Goal: Task Accomplishment & Management: Complete application form

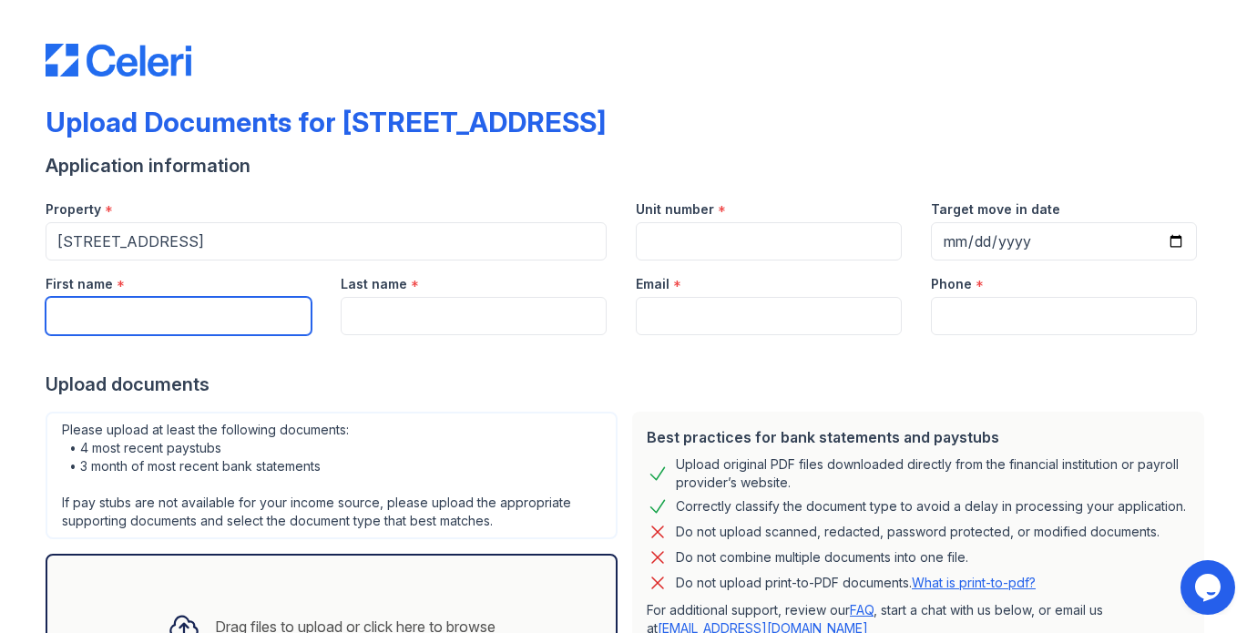
click at [94, 304] on input "First name" at bounding box center [179, 316] width 266 height 38
type input "[PERSON_NAME]"
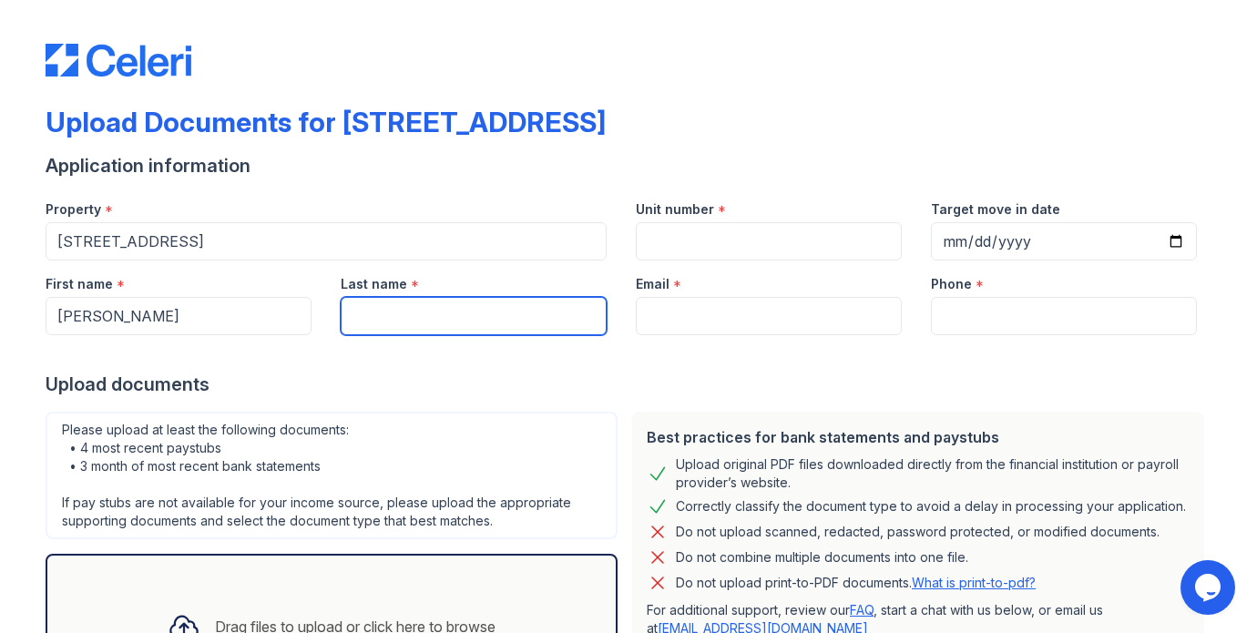
click at [379, 307] on input "Last name" at bounding box center [474, 316] width 266 height 38
type input "werdane"
drag, startPoint x: 447, startPoint y: 327, endPoint x: 342, endPoint y: 318, distance: 106.1
click at [342, 318] on input "werdane" at bounding box center [474, 316] width 266 height 38
type input "onielle"
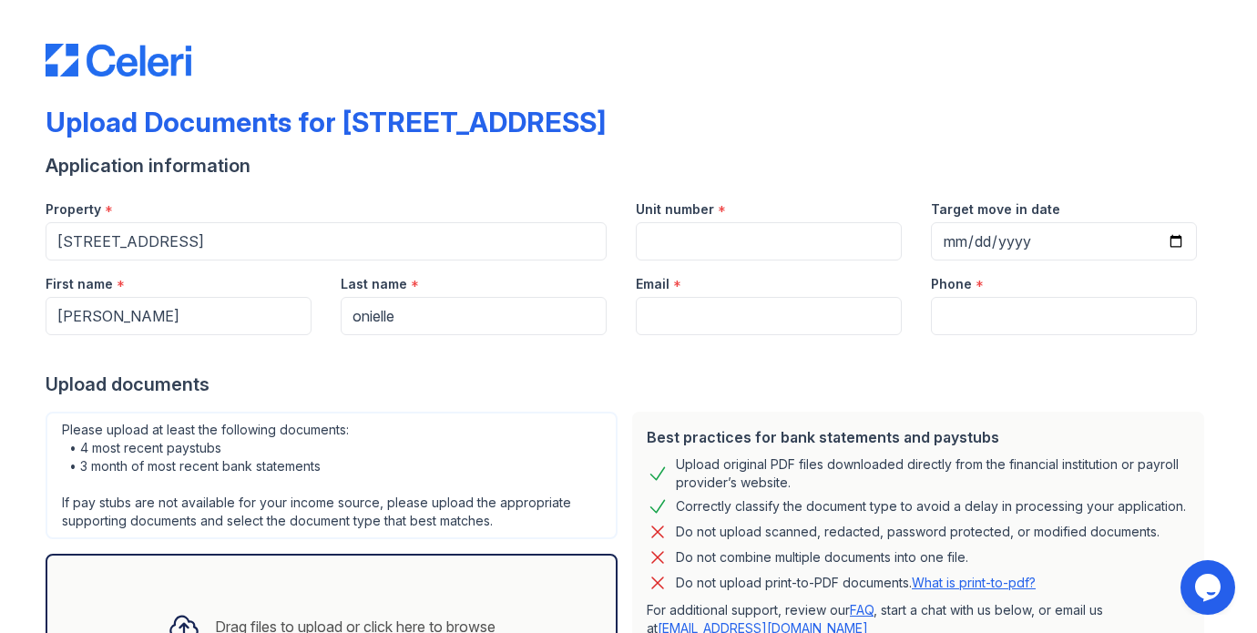
click at [456, 410] on div "Please upload at least the following documents: • 4 most recent paystubs • 3 mo…" at bounding box center [331, 556] width 587 height 302
click at [666, 307] on input "Email" at bounding box center [769, 316] width 266 height 38
paste input "[EMAIL_ADDRESS][DOMAIN_NAME]"
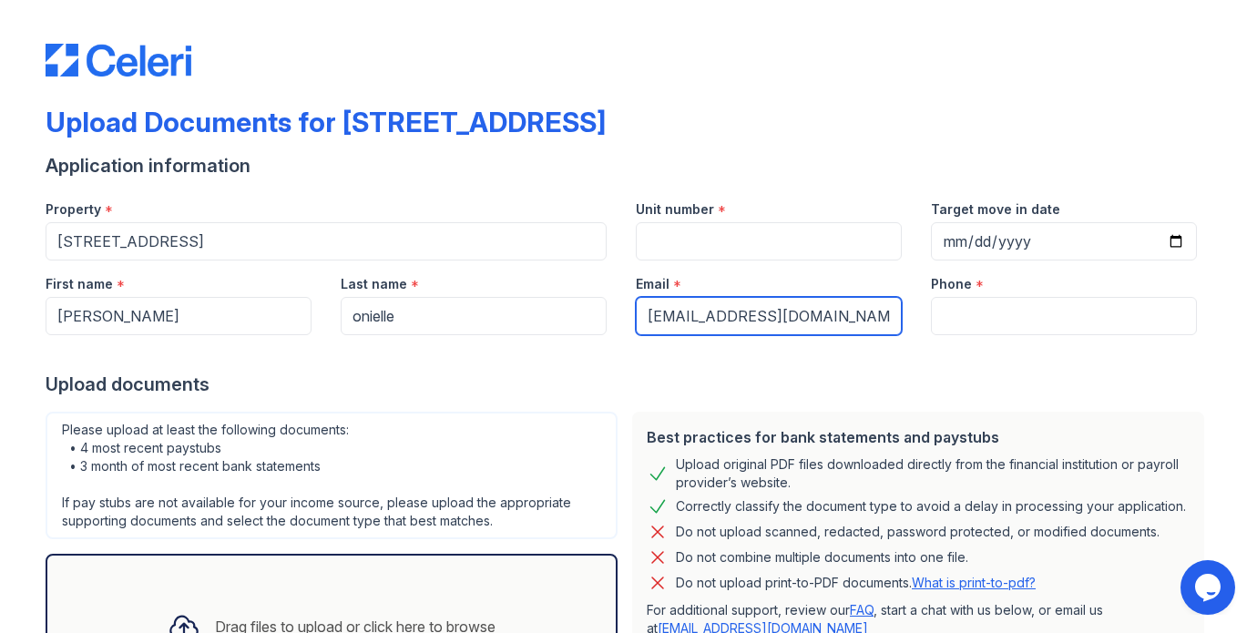
type input "[EMAIL_ADDRESS][DOMAIN_NAME]"
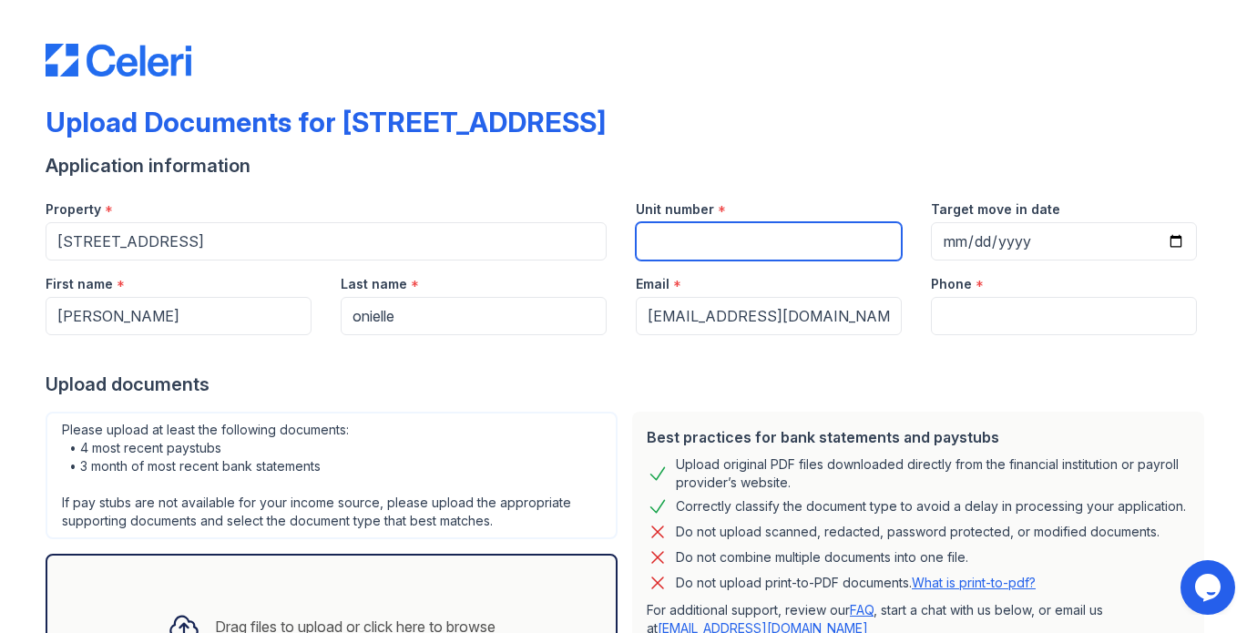
click at [681, 247] on input "Unit number" at bounding box center [769, 241] width 266 height 38
click at [681, 247] on input "1" at bounding box center [769, 241] width 266 height 38
type input "11d"
click at [859, 365] on div at bounding box center [629, 353] width 1166 height 36
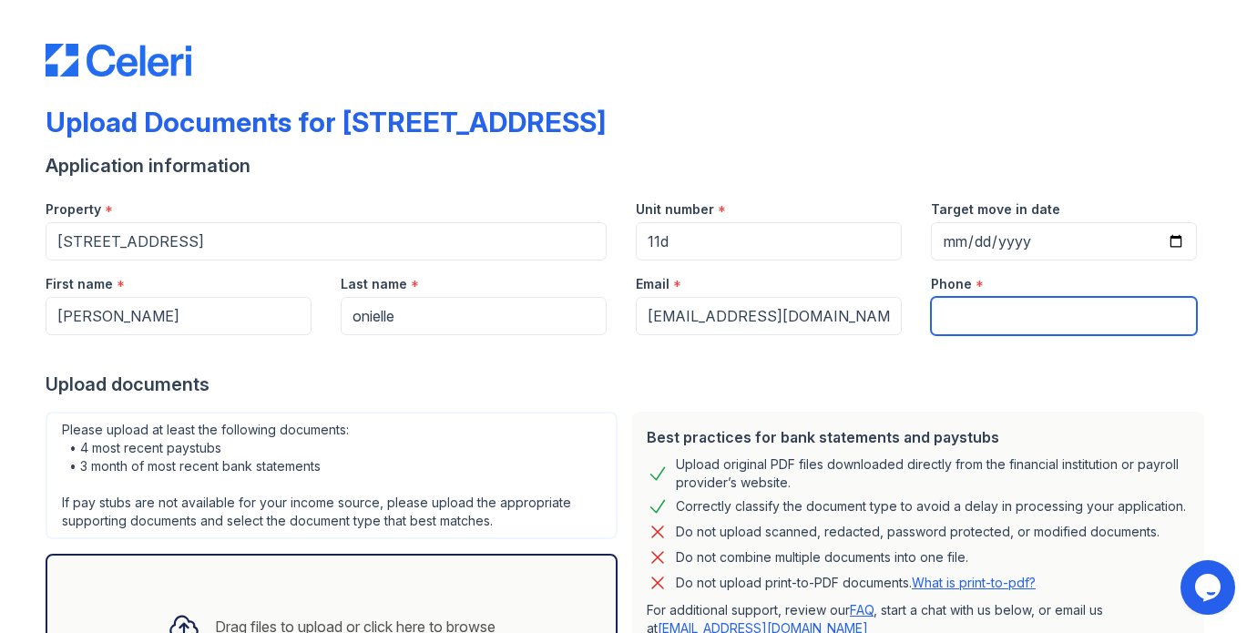
click at [947, 312] on input "Phone" at bounding box center [1064, 316] width 266 height 38
type input "3477986595"
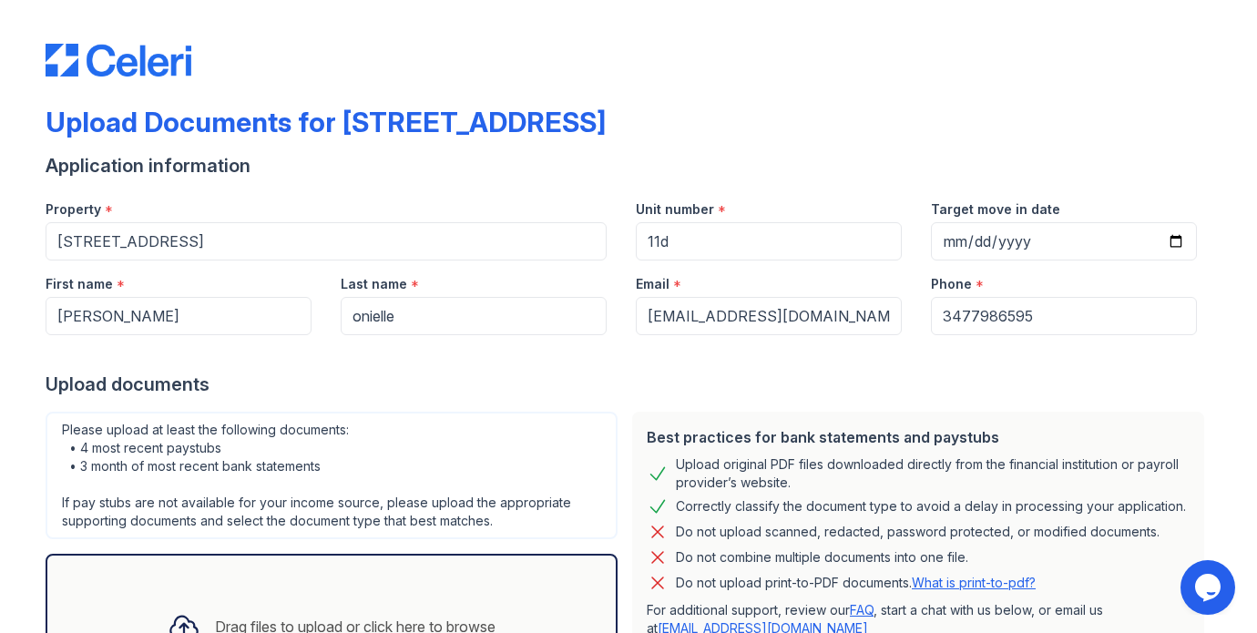
scroll to position [367, 0]
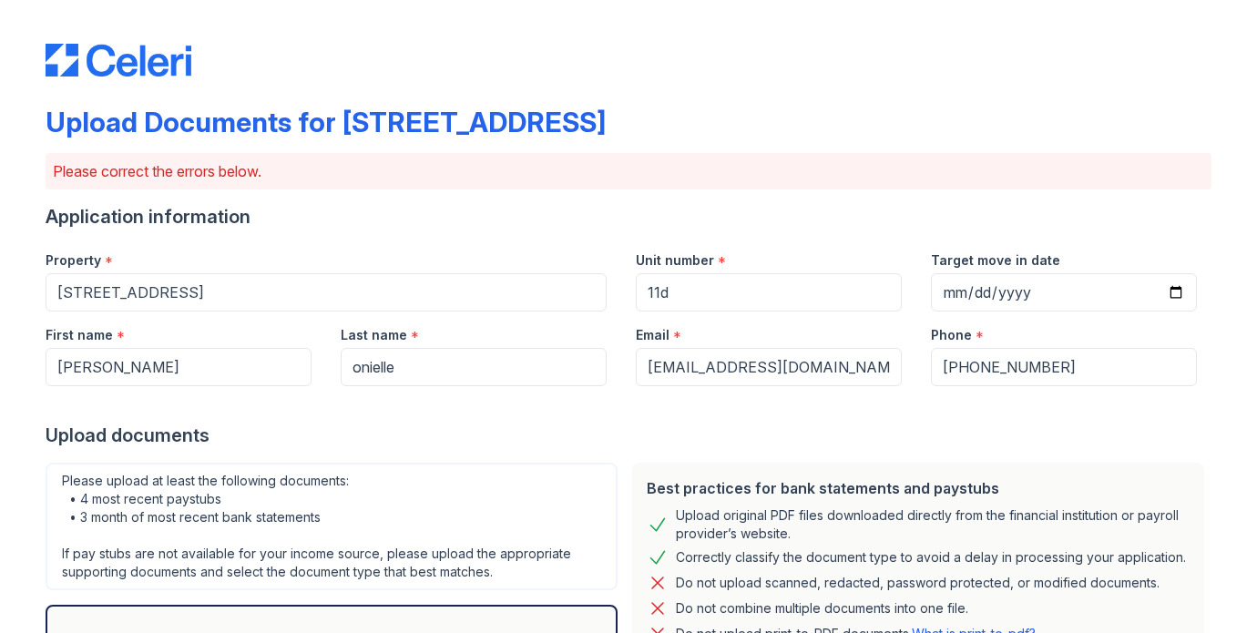
scroll to position [418, 0]
select select "bank_statement"
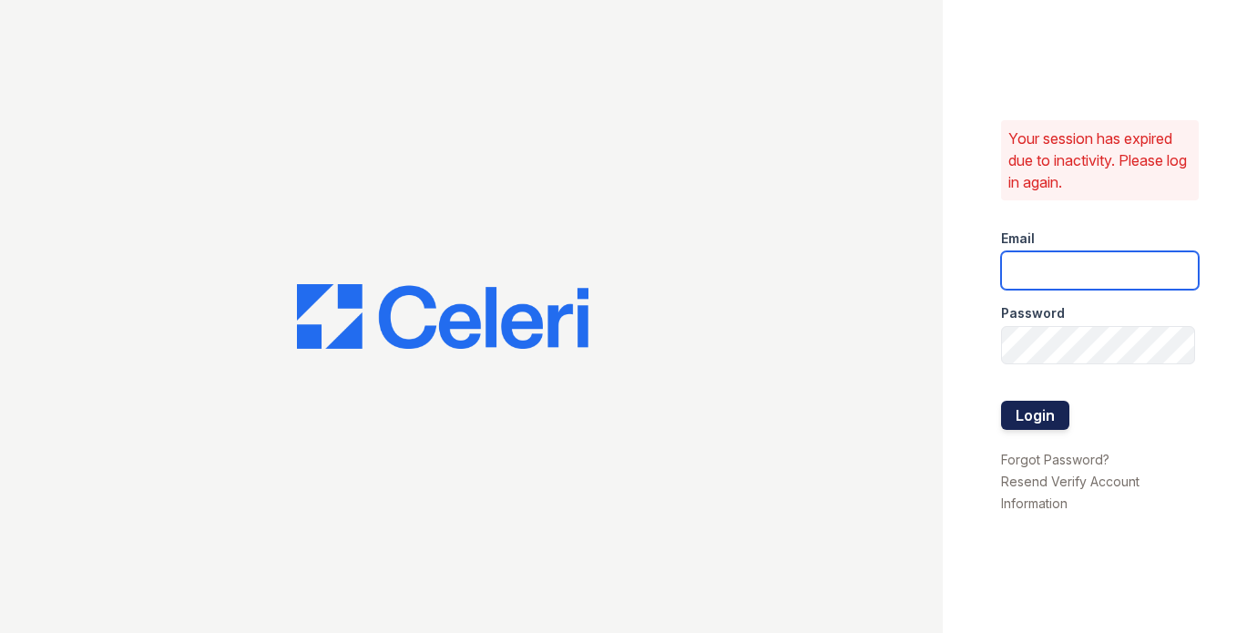
type input "[PERSON_NAME][EMAIL_ADDRESS][DOMAIN_NAME]"
click at [1031, 401] on button "Login" at bounding box center [1035, 415] width 68 height 29
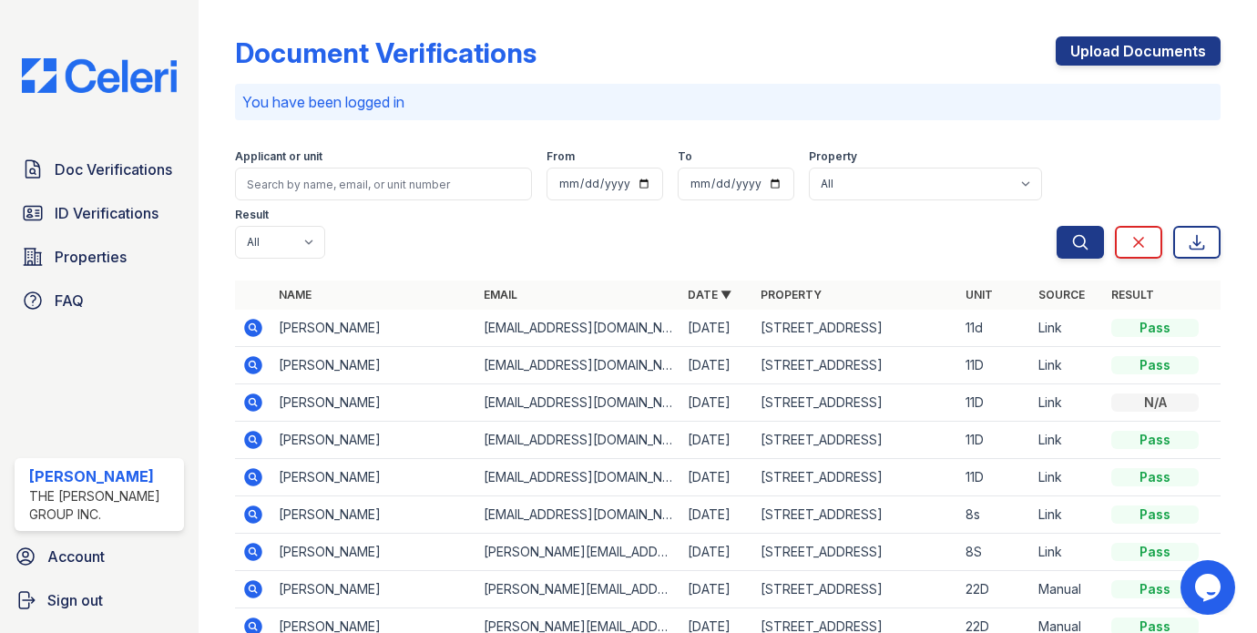
click at [254, 319] on icon at bounding box center [253, 328] width 18 height 18
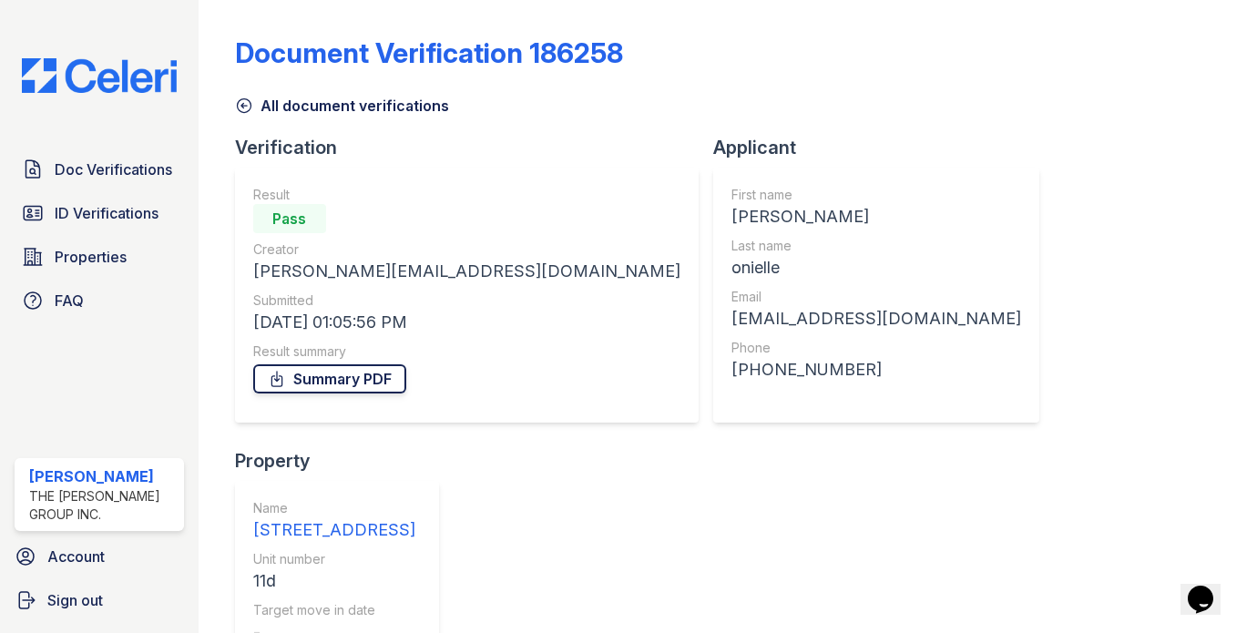
click at [317, 384] on link "Summary PDF" at bounding box center [329, 378] width 153 height 29
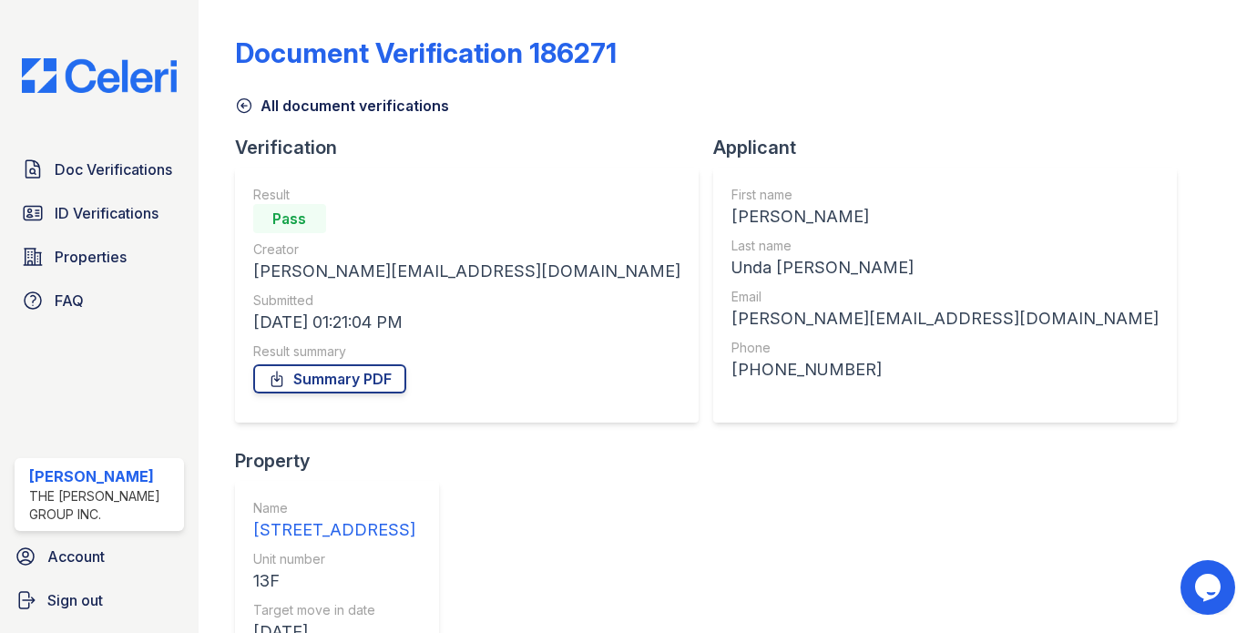
scroll to position [618, 0]
click at [344, 364] on link "Summary PDF" at bounding box center [329, 378] width 153 height 29
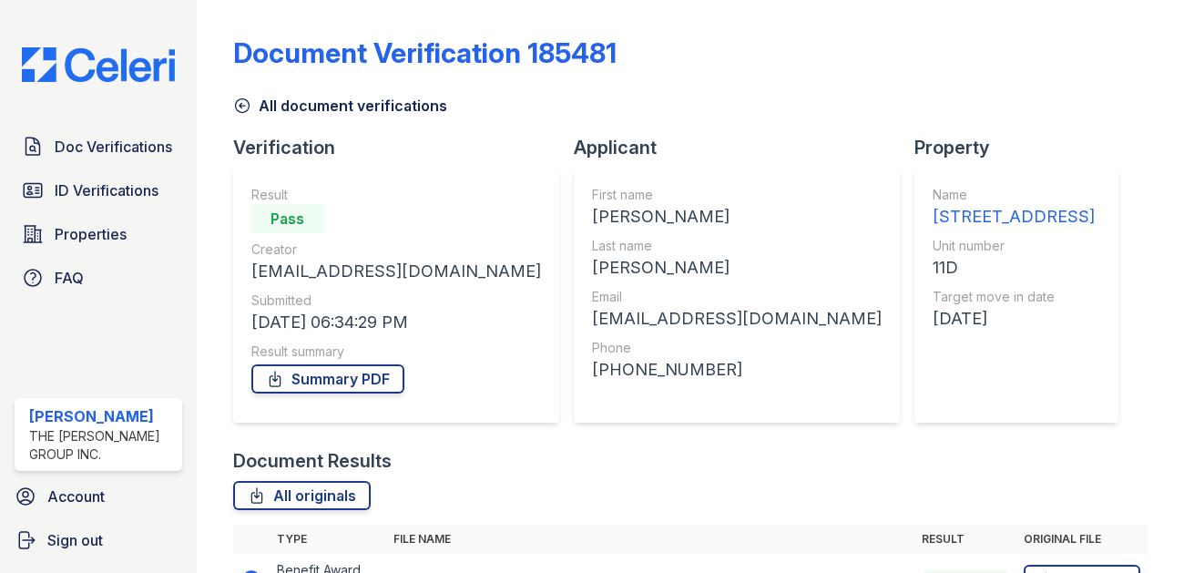
scroll to position [704, 0]
